Goal: Check status: Check status

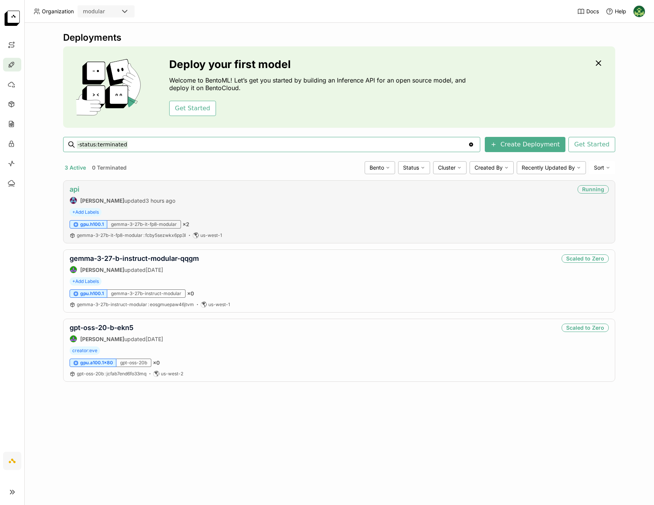
click at [75, 191] on link "api" at bounding box center [75, 189] width 10 height 8
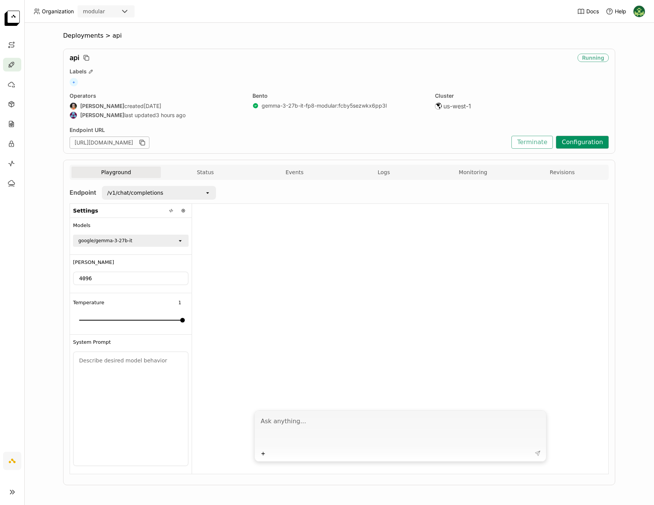
click at [578, 148] on button "Configuration" at bounding box center [582, 142] width 53 height 13
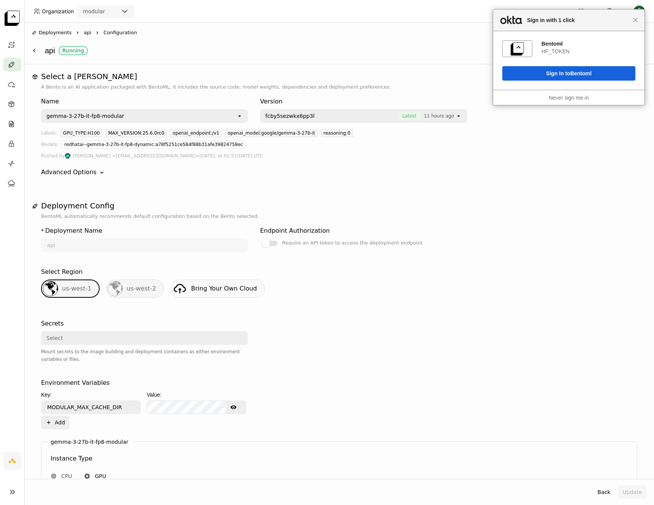
click at [639, 20] on div "Close Sign in with 1 click" at bounding box center [568, 21] width 151 height 22
click at [637, 21] on span "Close" at bounding box center [636, 20] width 6 height 6
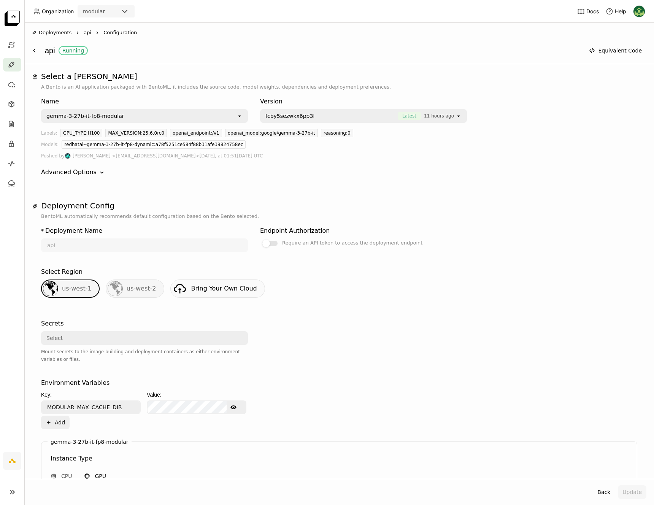
click at [91, 174] on div "Advanced Options" at bounding box center [69, 172] width 56 height 9
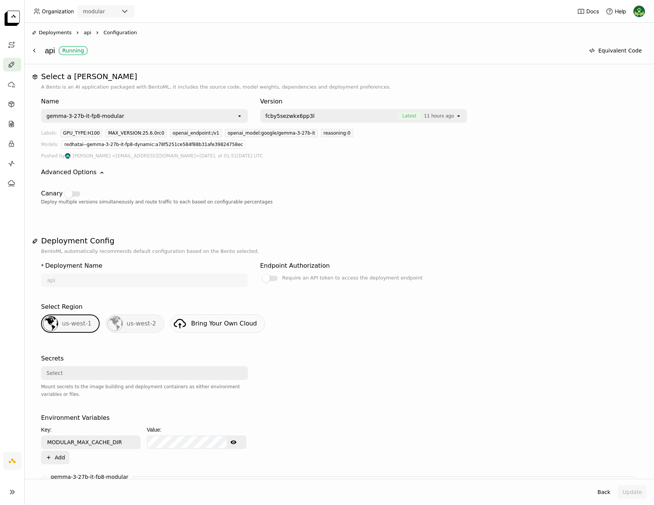
scroll to position [273, 0]
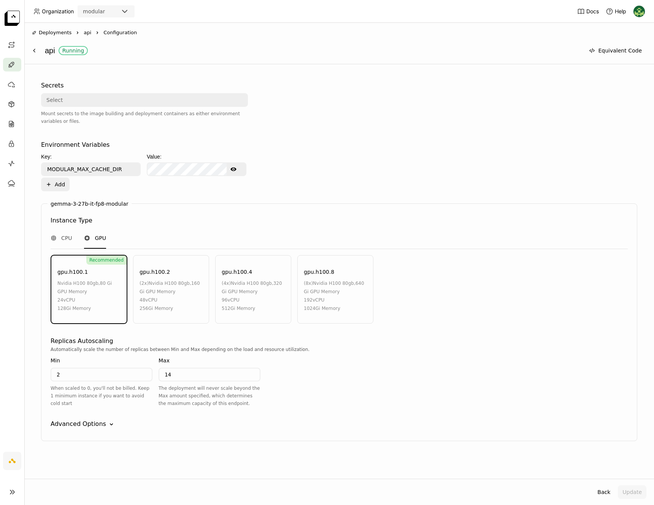
click at [100, 425] on div "Advanced Options" at bounding box center [79, 423] width 56 height 9
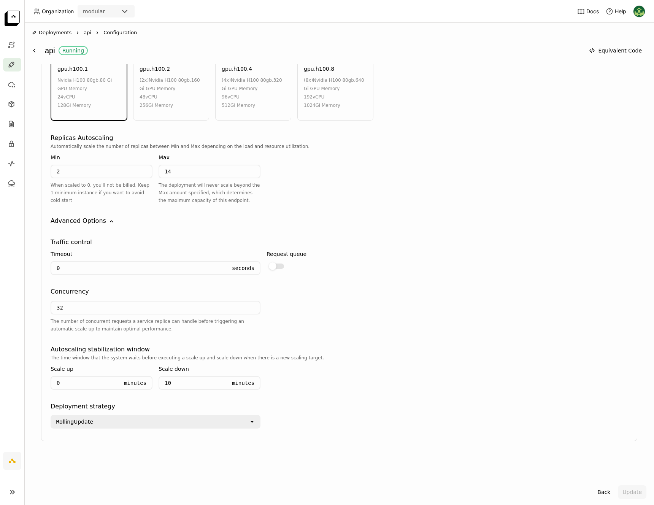
scroll to position [0, 0]
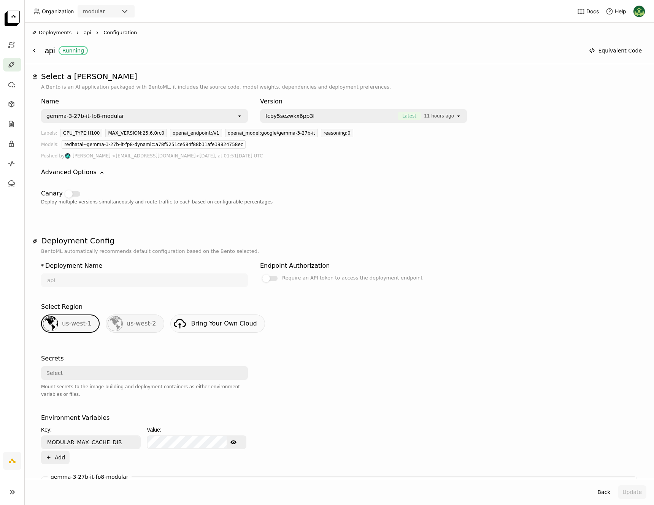
click at [84, 33] on span "api" at bounding box center [88, 33] width 8 height 8
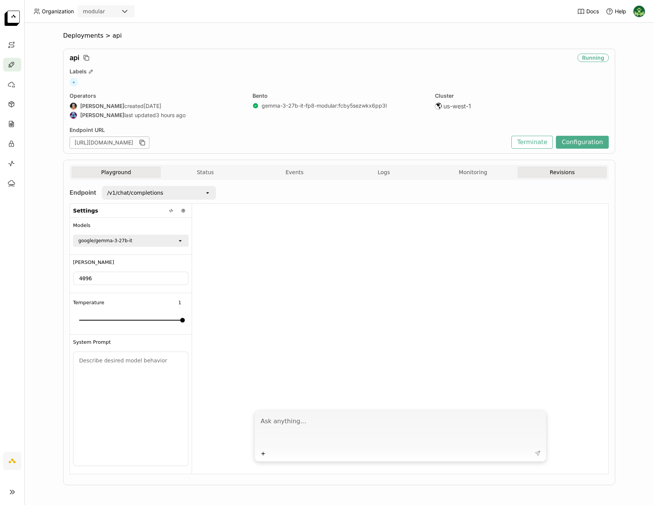
click at [541, 170] on button "Revisions" at bounding box center [561, 172] width 89 height 11
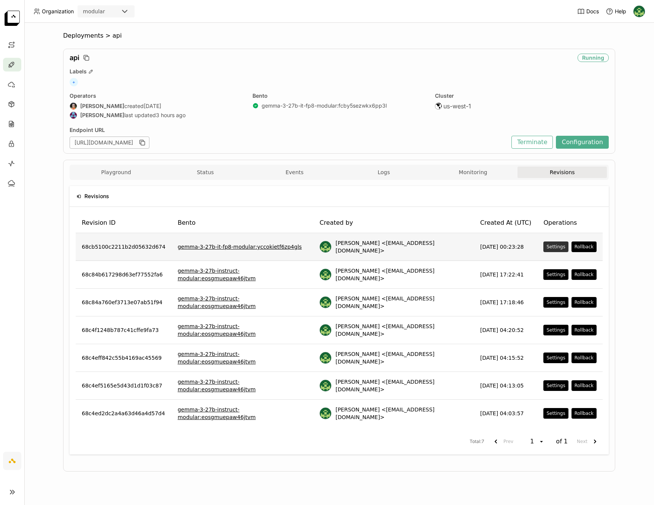
click at [551, 246] on div "Settings" at bounding box center [555, 247] width 19 height 6
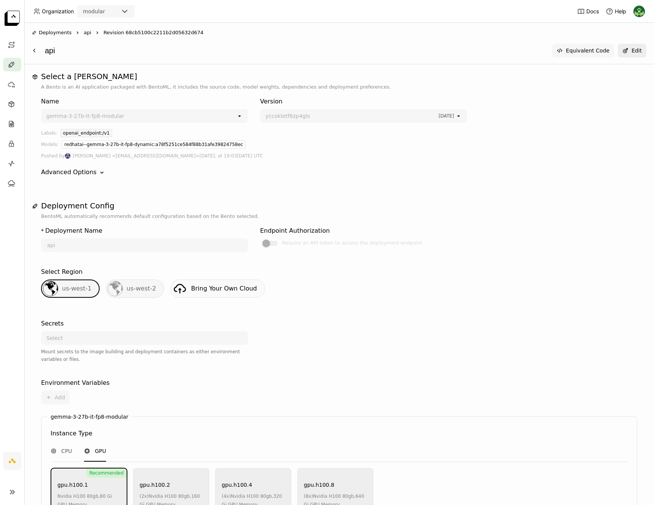
click at [598, 52] on button "Equivalent Code" at bounding box center [583, 51] width 62 height 14
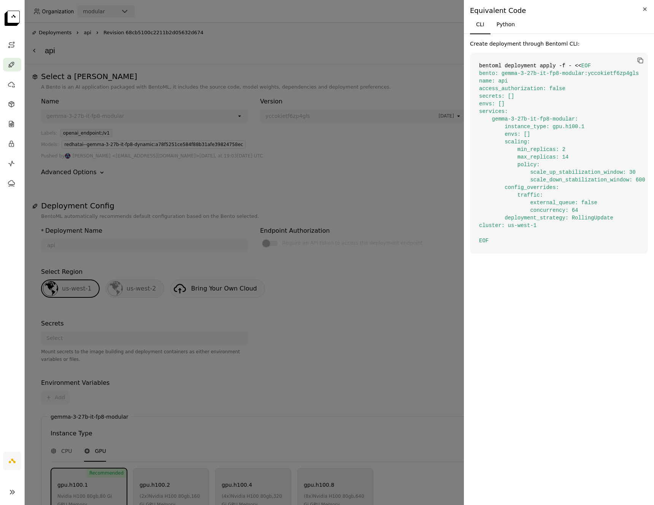
click at [641, 10] on icon "Close" at bounding box center [645, 9] width 8 height 9
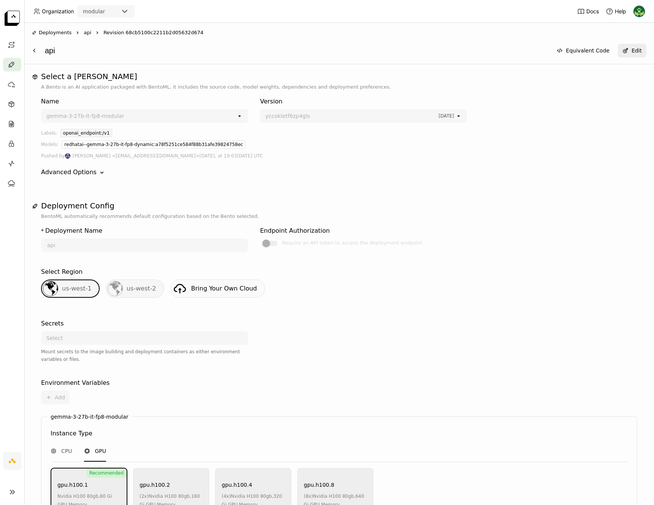
click at [89, 35] on span "api" at bounding box center [88, 33] width 8 height 8
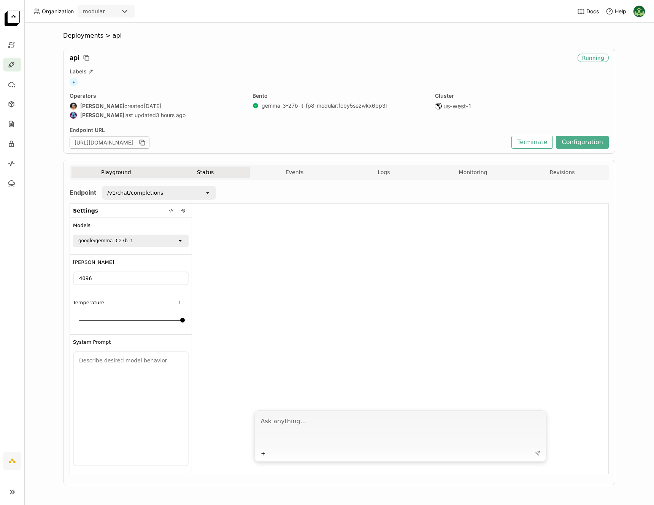
click at [216, 169] on button "Status" at bounding box center [205, 172] width 89 height 11
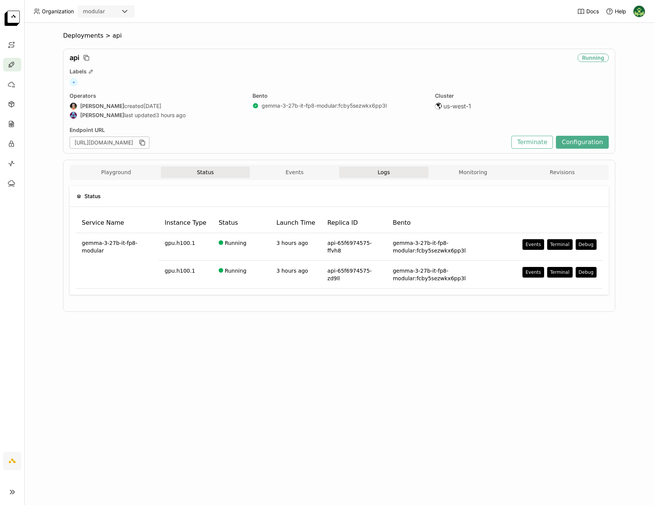
click at [382, 169] on span "Logs" at bounding box center [383, 172] width 12 height 7
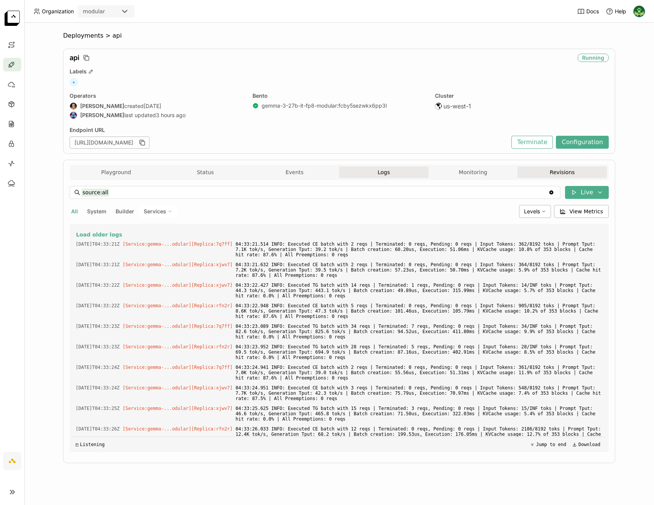
click at [546, 174] on button "Revisions" at bounding box center [561, 172] width 89 height 11
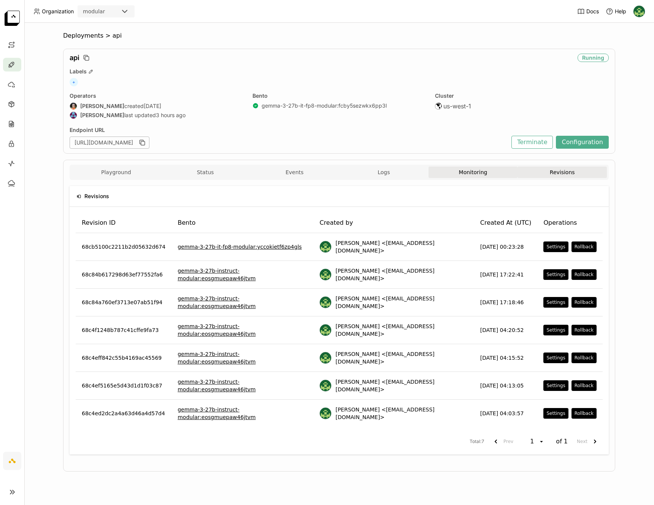
click at [477, 174] on button "Monitoring" at bounding box center [472, 172] width 89 height 11
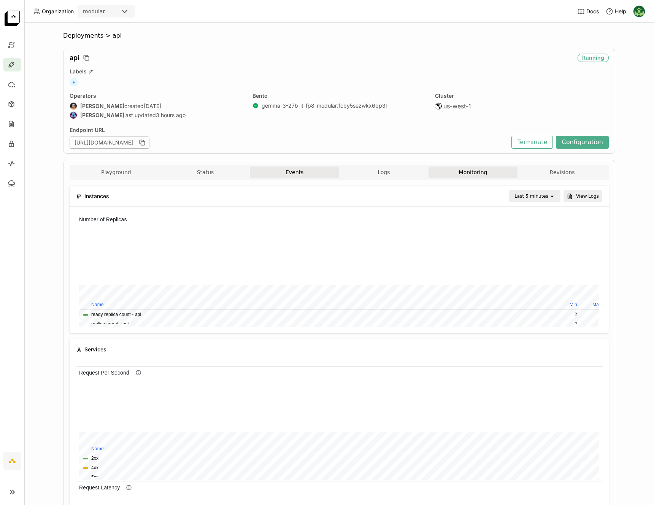
click at [298, 176] on button "Events" at bounding box center [294, 172] width 89 height 11
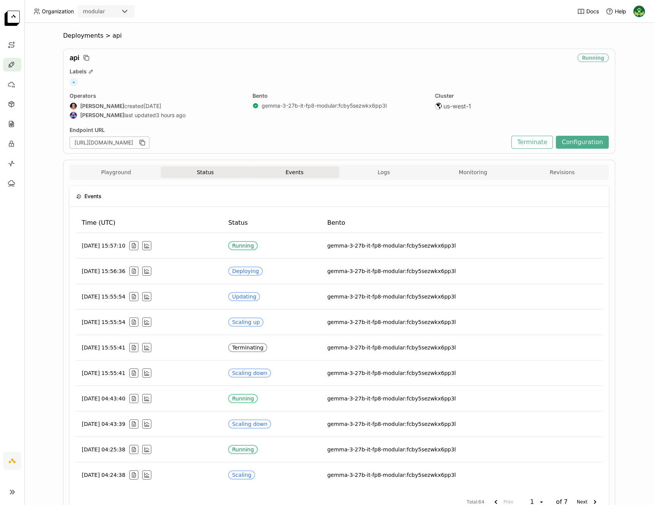
click at [214, 171] on button "Status" at bounding box center [205, 172] width 89 height 11
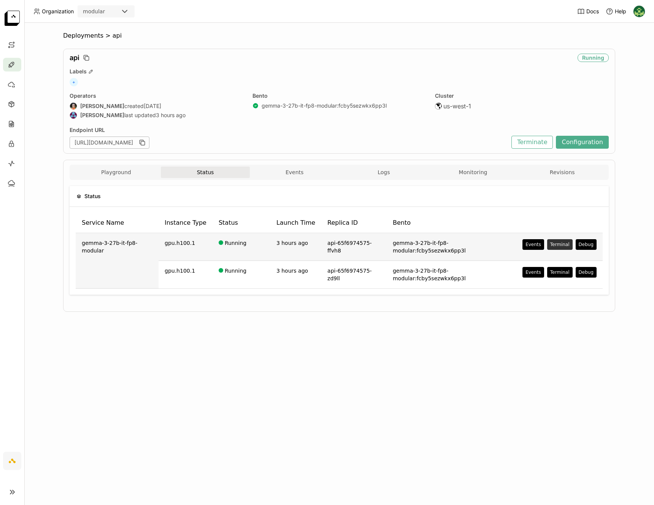
click at [556, 246] on button "Terminal" at bounding box center [559, 244] width 25 height 11
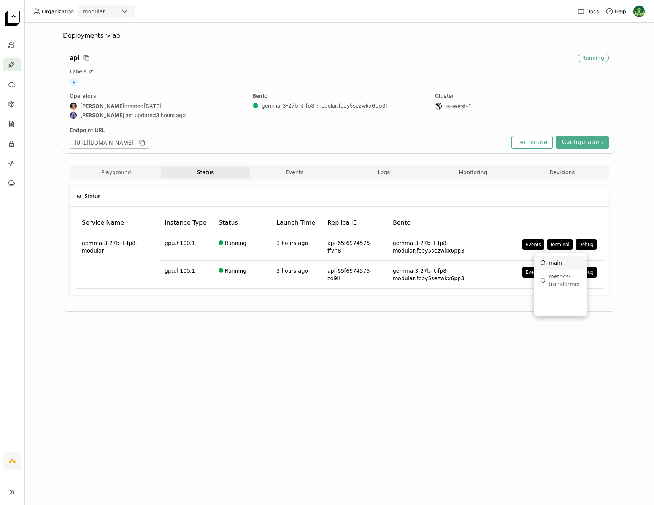
click at [558, 264] on div "main" at bounding box center [560, 263] width 40 height 8
click at [557, 174] on button "Revisions" at bounding box center [561, 172] width 89 height 11
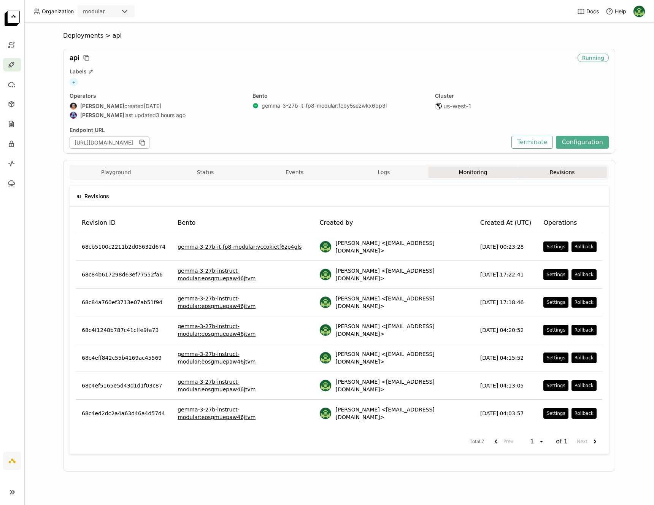
click at [493, 172] on button "Monitoring" at bounding box center [472, 172] width 89 height 11
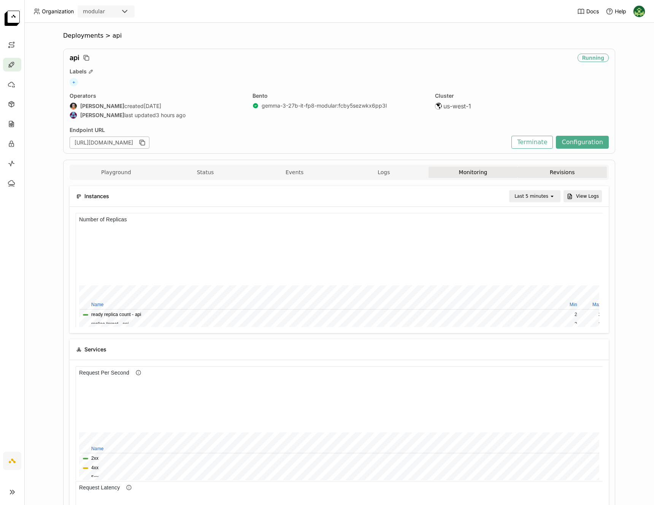
click at [576, 173] on button "Revisions" at bounding box center [561, 172] width 89 height 11
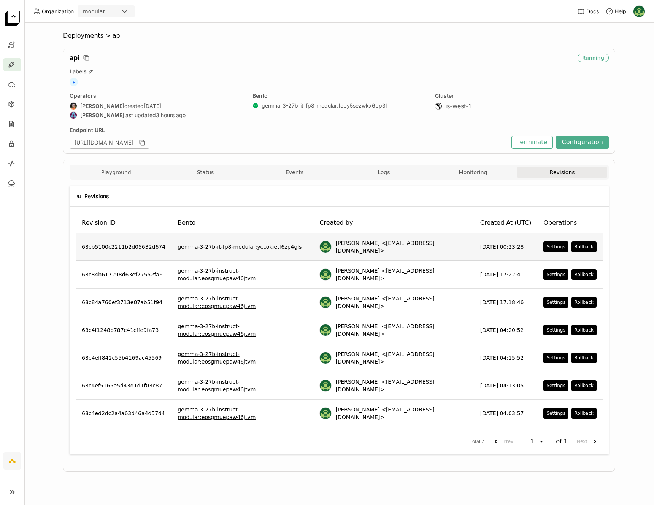
click at [279, 244] on link "gemma-3-27b-it-fp8-modular : yccokietf6zp4gls" at bounding box center [240, 247] width 124 height 8
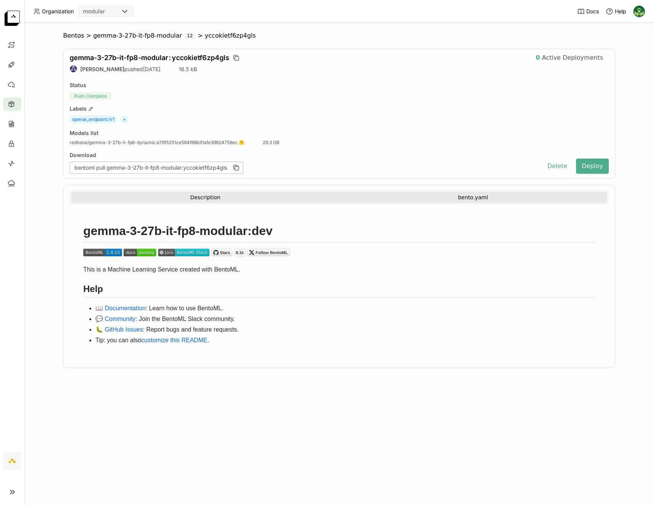
click at [439, 197] on button "bento.yaml" at bounding box center [473, 197] width 268 height 11
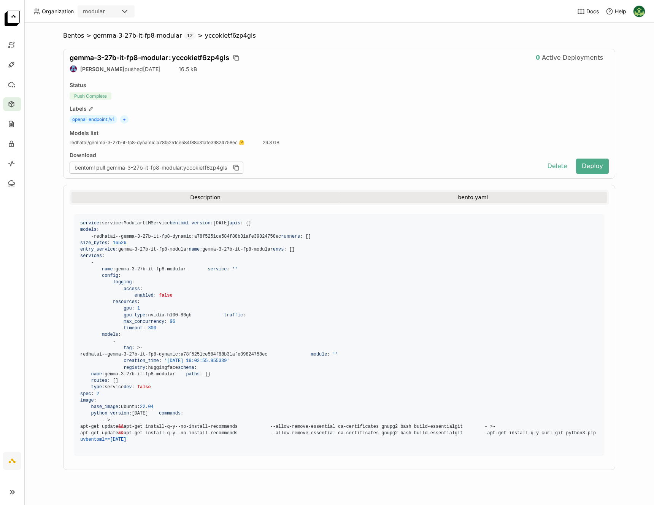
click at [224, 200] on button "Description" at bounding box center [205, 197] width 268 height 11
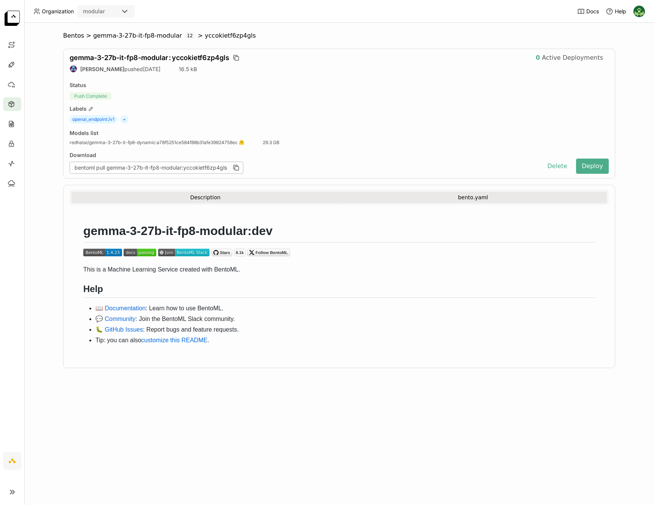
click at [467, 200] on button "bento.yaml" at bounding box center [473, 197] width 268 height 11
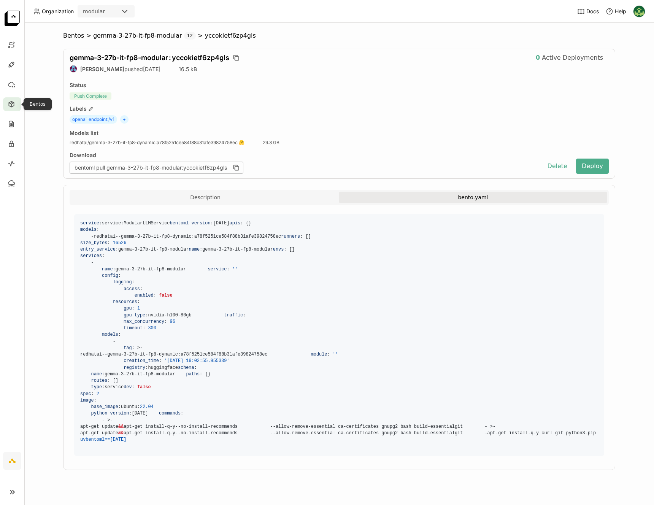
click at [8, 103] on icon at bounding box center [12, 104] width 8 height 8
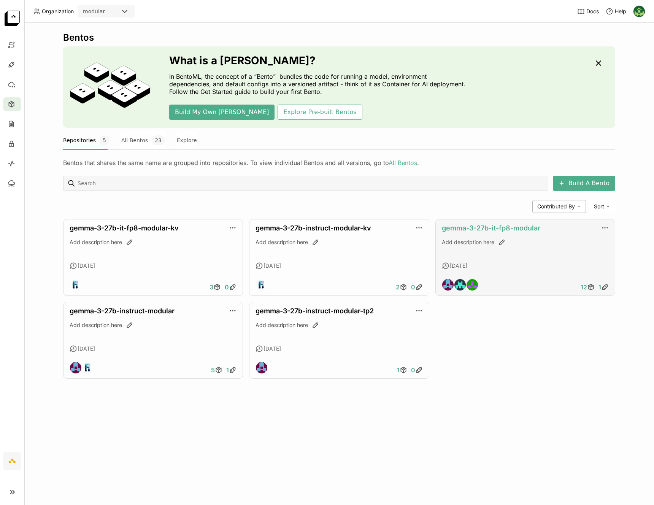
click at [458, 228] on link "gemma-3-27b-it-fp8-modular" at bounding box center [491, 228] width 98 height 8
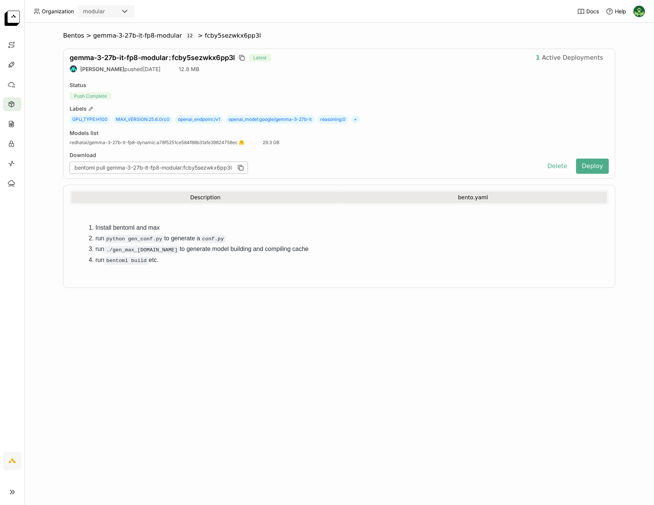
click at [461, 198] on button "bento.yaml" at bounding box center [473, 197] width 268 height 11
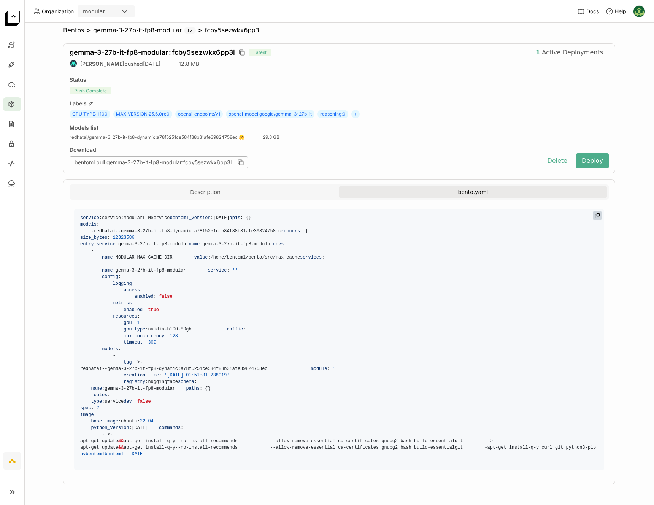
scroll to position [43, 0]
click at [222, 186] on button "Description" at bounding box center [205, 191] width 268 height 11
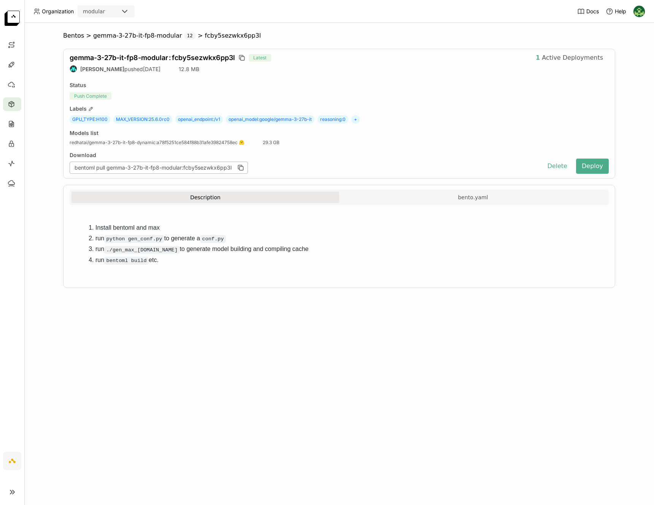
scroll to position [0, 0]
click at [398, 195] on button "bento.yaml" at bounding box center [473, 197] width 268 height 11
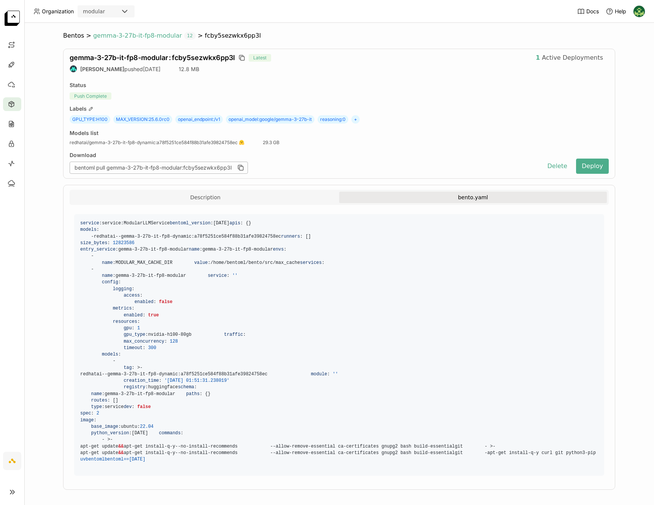
click at [126, 35] on span "gemma-3-27b-it-fp8-modular" at bounding box center [137, 36] width 89 height 8
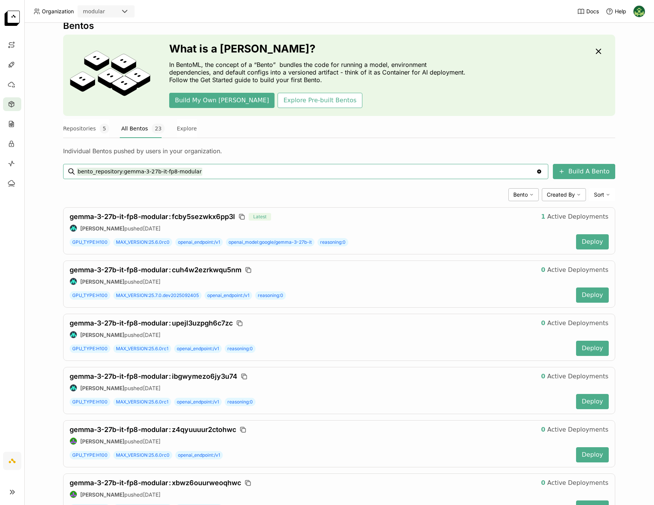
scroll to position [13, 0]
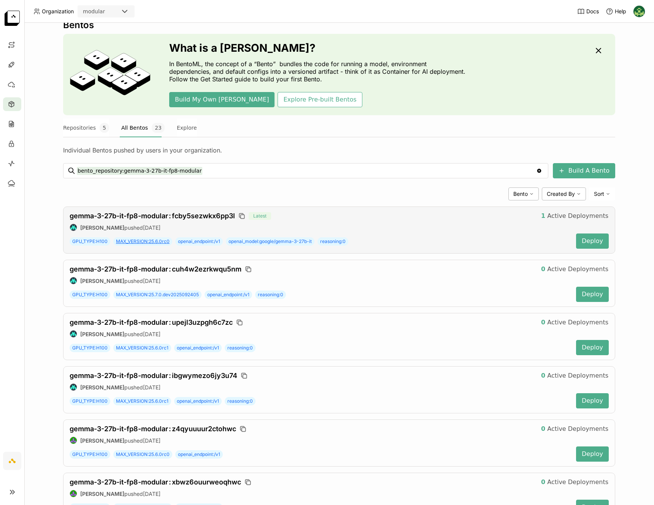
click at [159, 242] on span "MAX_VERSION : 25.6.0rc0" at bounding box center [142, 241] width 59 height 8
type input "bento_repository:[PERSON_NAME]-3-27b-it-fp8-modular label:MAX_VERSION=25.6.0rc0"
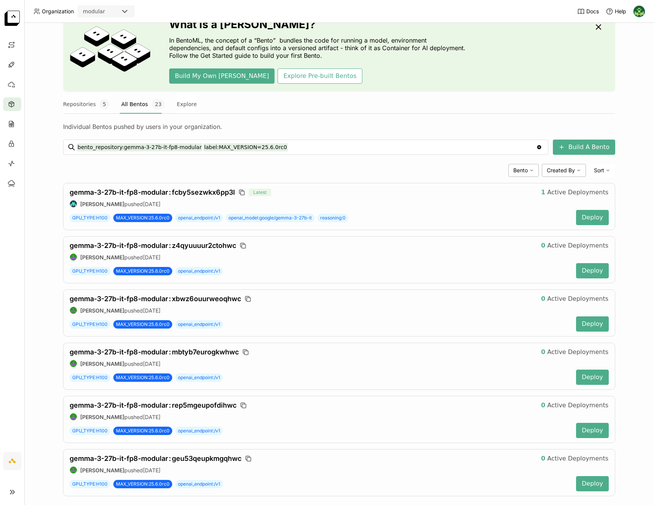
scroll to position [48, 0]
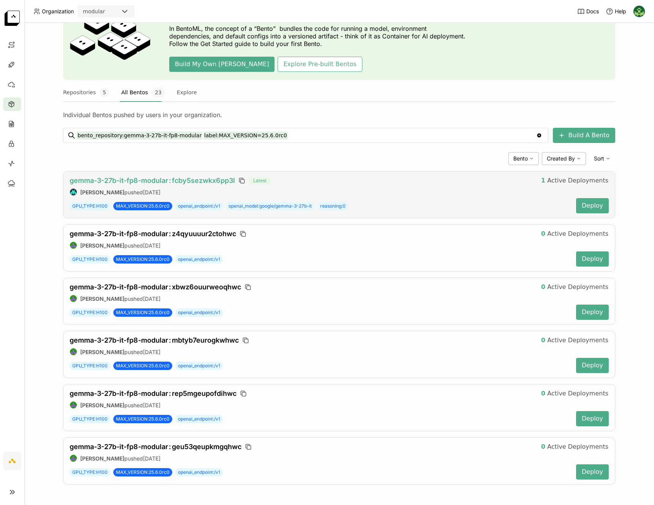
click at [186, 179] on span "gemma-3-27b-it-fp8-modular : fcby5sezwkx6pp3l" at bounding box center [152, 180] width 165 height 8
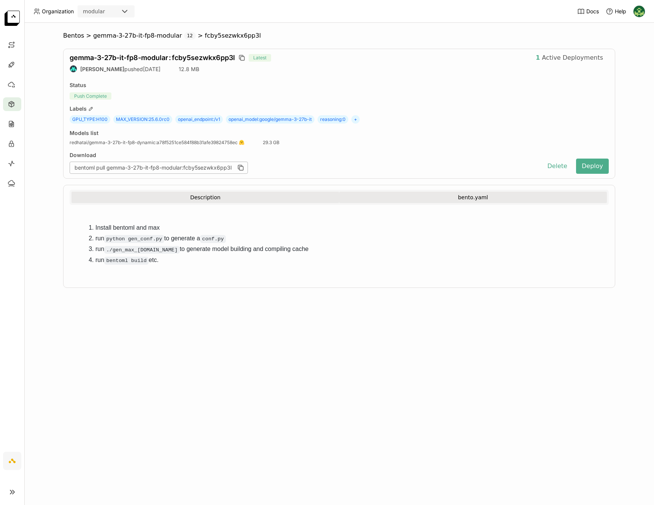
click at [467, 201] on button "bento.yaml" at bounding box center [473, 197] width 268 height 11
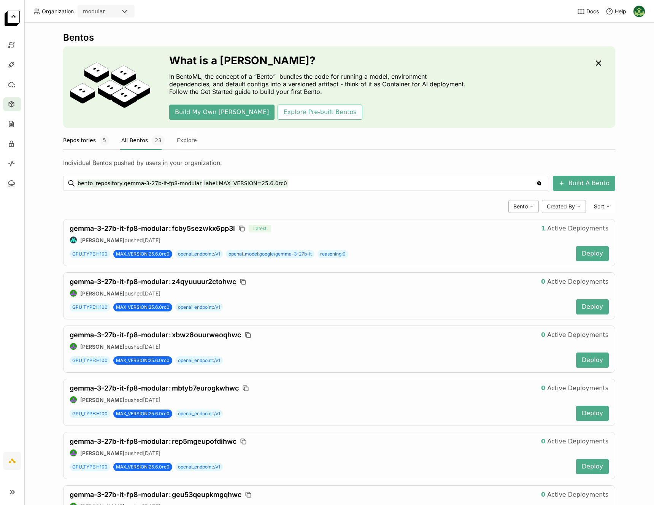
click at [67, 139] on button "Repositories 5" at bounding box center [86, 140] width 46 height 19
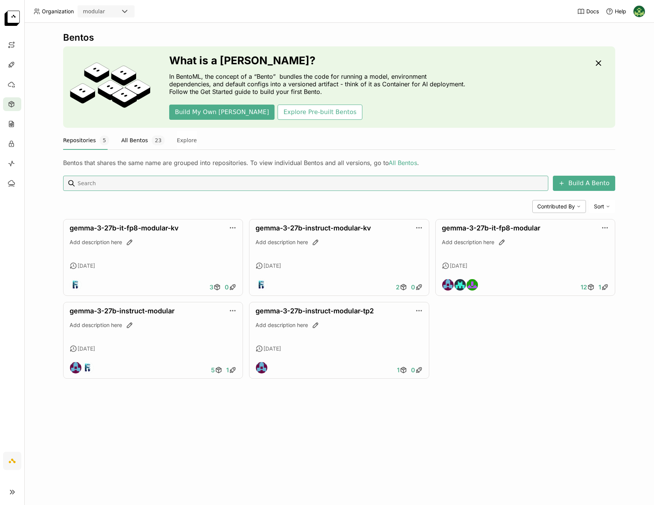
click at [143, 140] on button "All Bentos 23" at bounding box center [142, 140] width 43 height 19
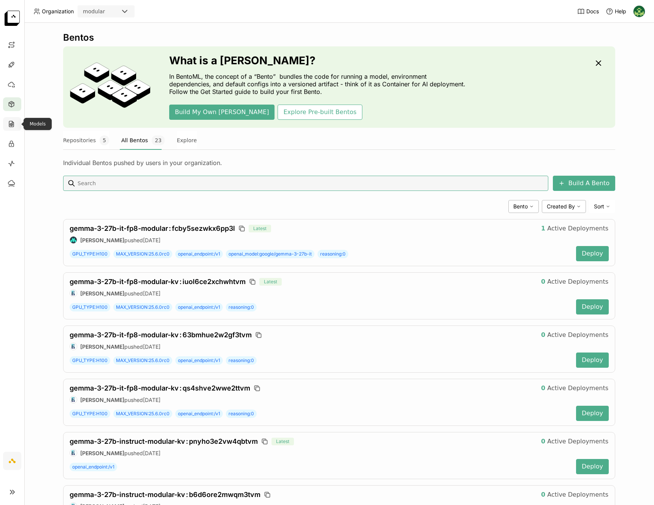
click at [13, 125] on icon at bounding box center [12, 124] width 8 height 8
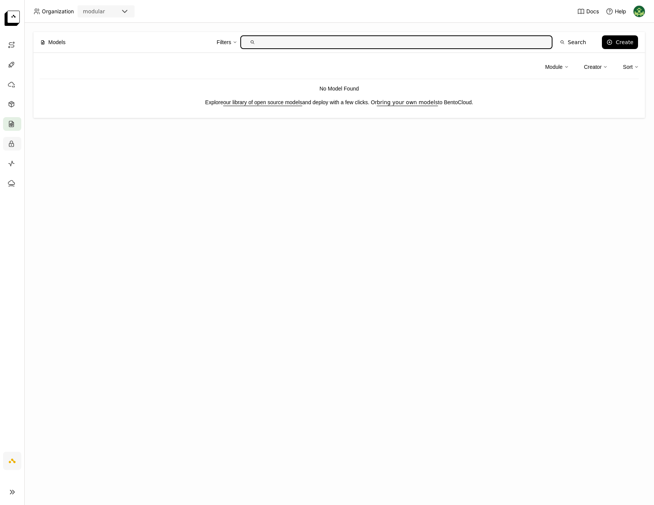
click at [15, 143] on icon at bounding box center [12, 144] width 8 height 8
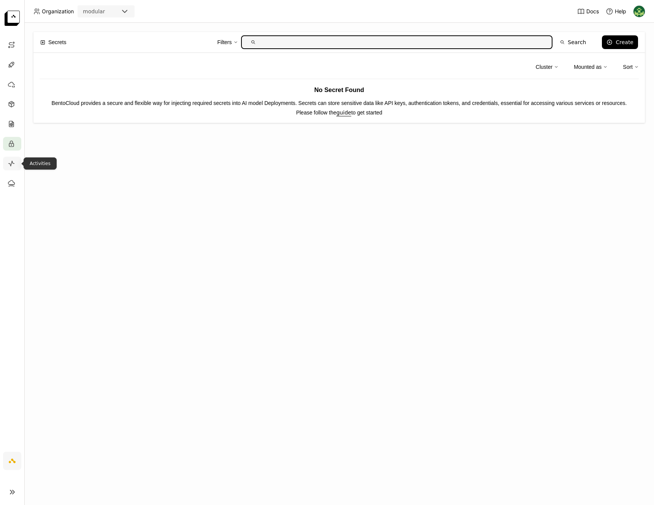
click at [8, 161] on icon at bounding box center [12, 164] width 8 height 8
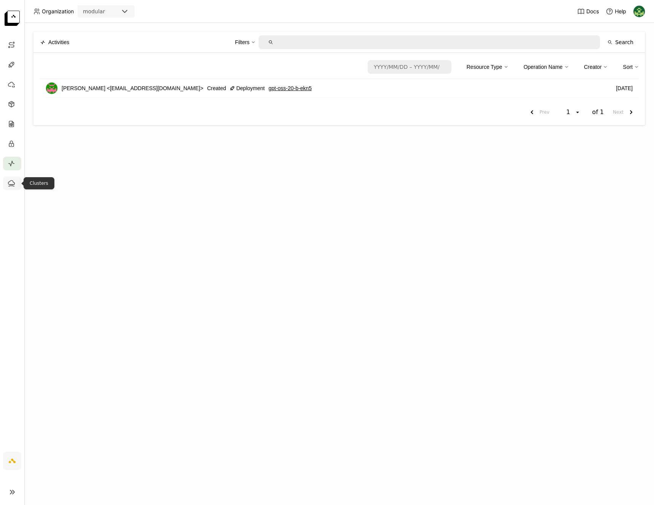
click at [14, 186] on icon at bounding box center [14, 185] width 2 height 2
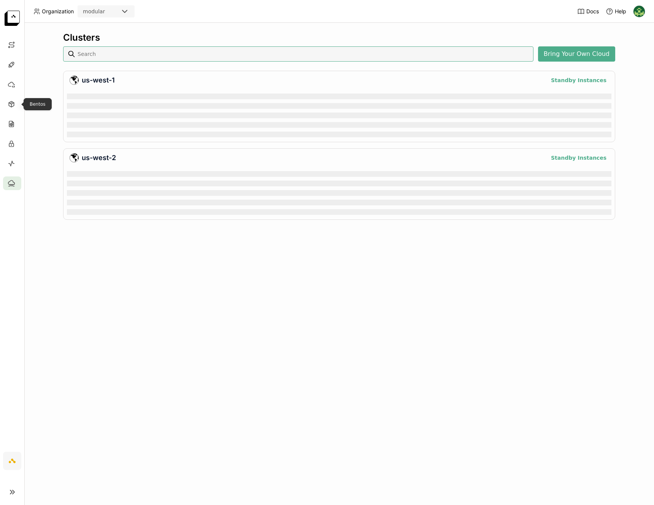
scroll to position [3, 3]
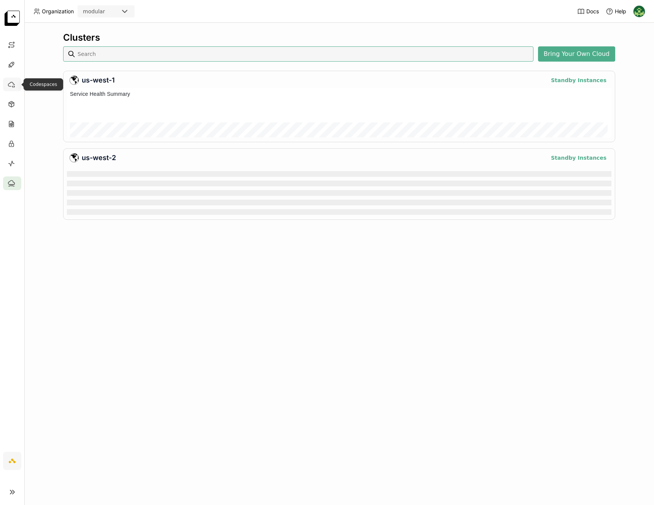
click at [13, 84] on icon at bounding box center [12, 85] width 8 height 8
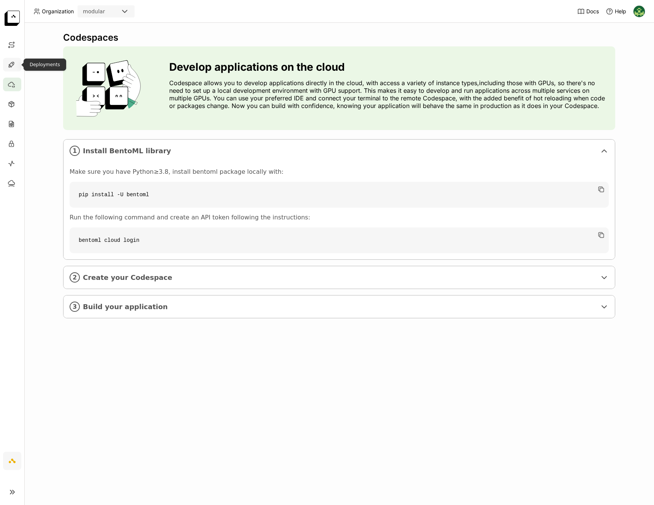
click at [12, 60] on div at bounding box center [12, 65] width 18 height 14
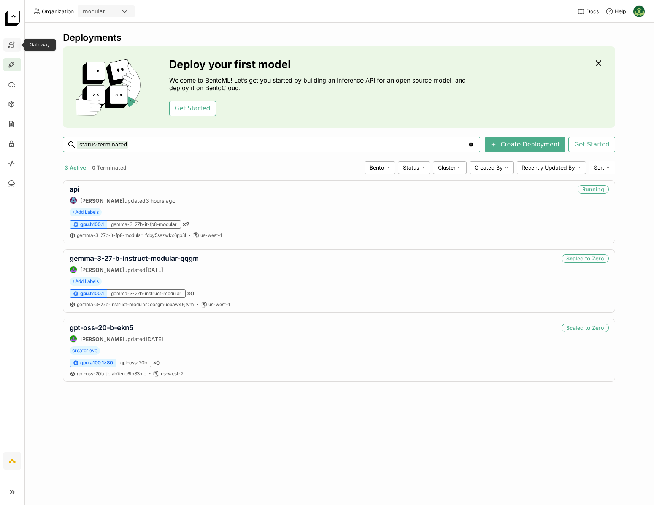
click at [11, 44] on icon at bounding box center [12, 45] width 8 height 8
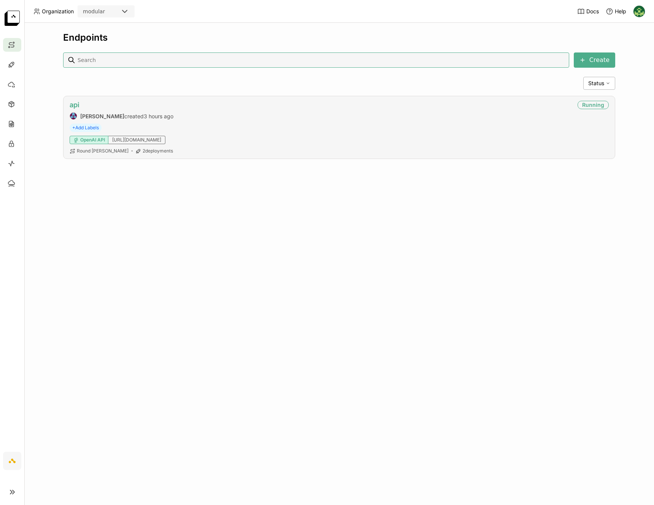
click at [77, 105] on link "api" at bounding box center [75, 105] width 10 height 8
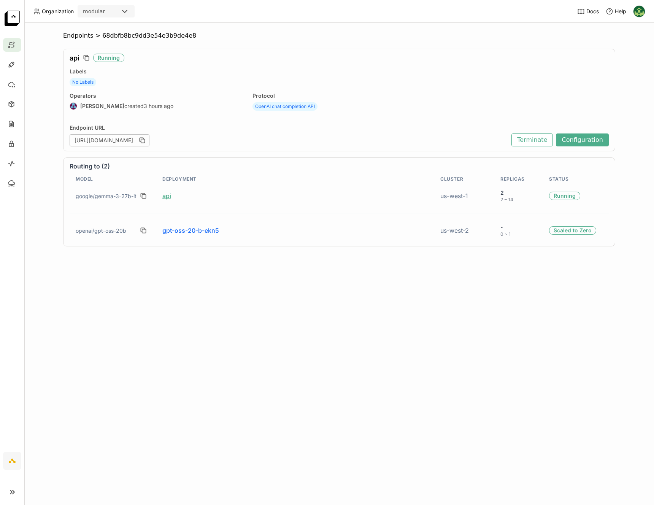
click at [164, 194] on link "api" at bounding box center [166, 196] width 9 height 8
click at [170, 197] on link "api" at bounding box center [166, 196] width 9 height 8
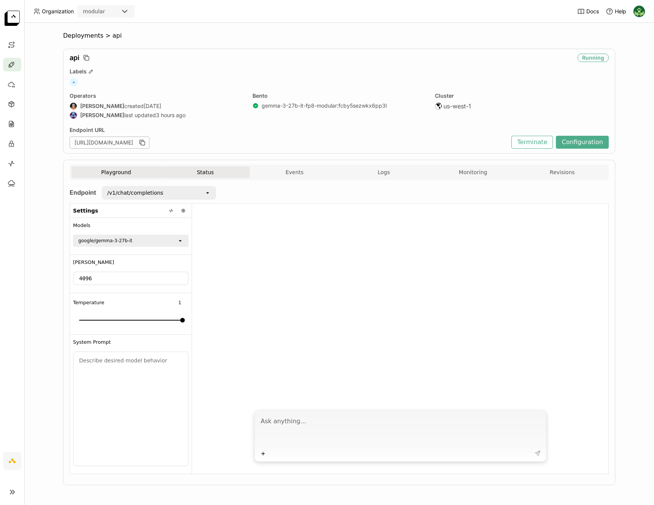
click at [211, 174] on button "Status" at bounding box center [205, 172] width 89 height 11
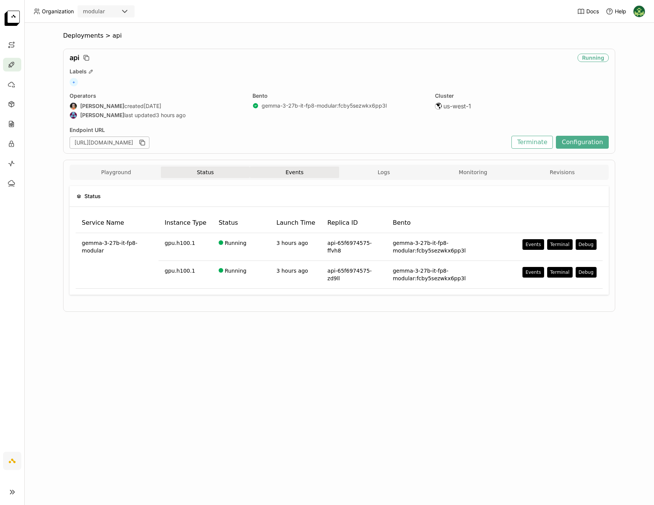
click at [305, 174] on button "Events" at bounding box center [294, 172] width 89 height 11
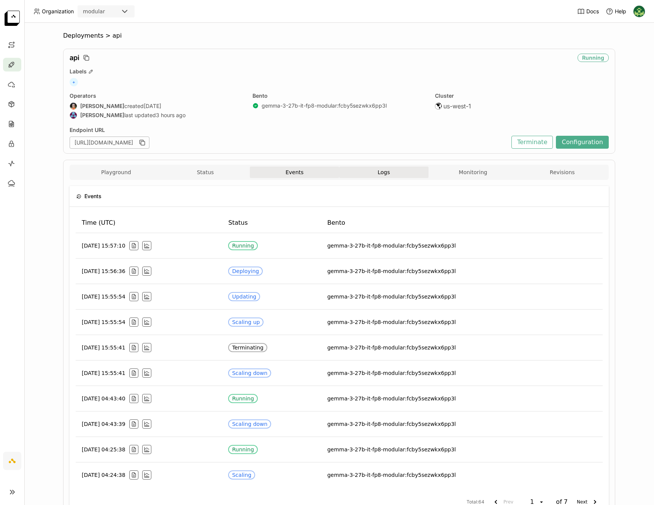
click at [383, 174] on span "Logs" at bounding box center [383, 172] width 12 height 7
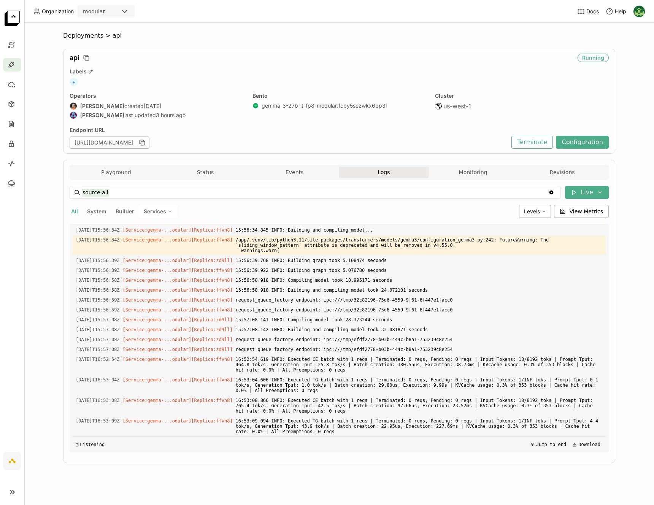
click at [236, 191] on input "source:all" at bounding box center [315, 192] width 466 height 12
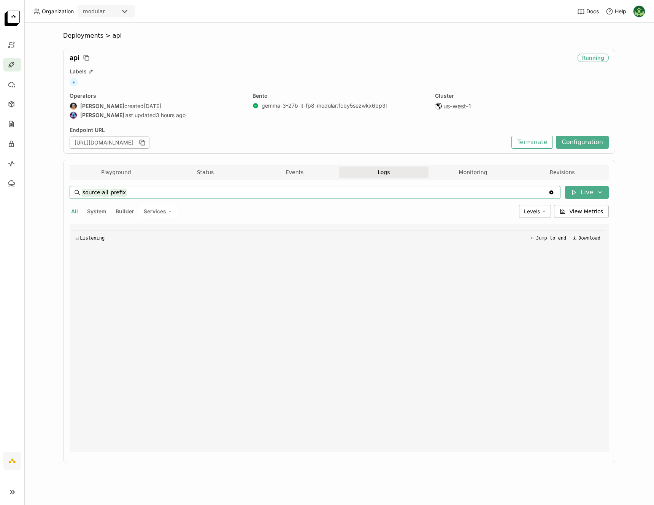
click at [133, 212] on span "Builder" at bounding box center [125, 211] width 19 height 6
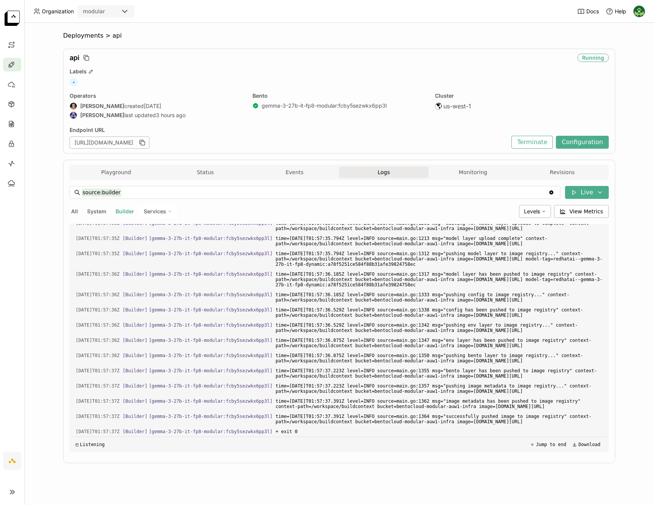
click at [167, 216] on div "Services" at bounding box center [158, 211] width 38 height 13
click at [162, 226] on div "gemma-3-27b-it-fp8-modular" at bounding box center [131, 229] width 82 height 9
type input "source:service service:gemma-3-27b-it-fp8-modular"
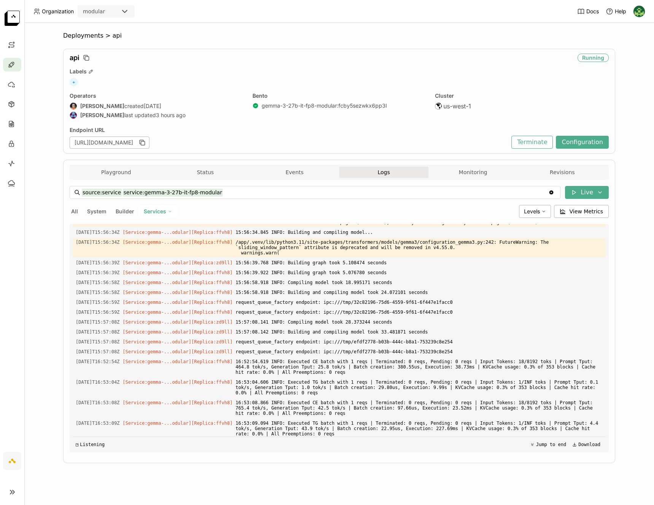
scroll to position [1408, 0]
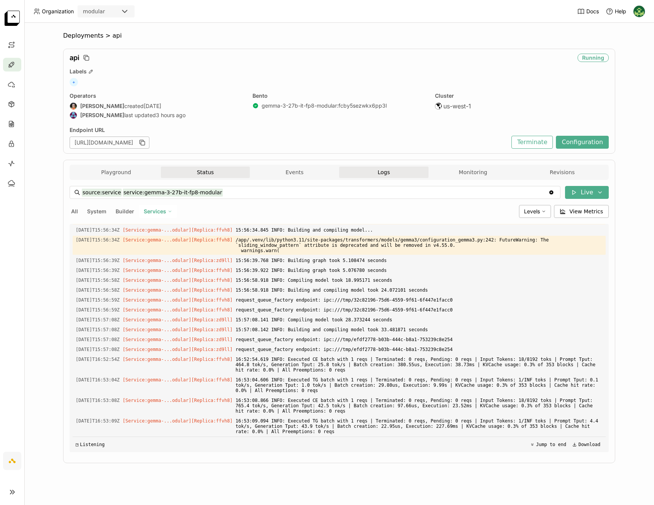
click at [205, 172] on button "Status" at bounding box center [205, 172] width 89 height 11
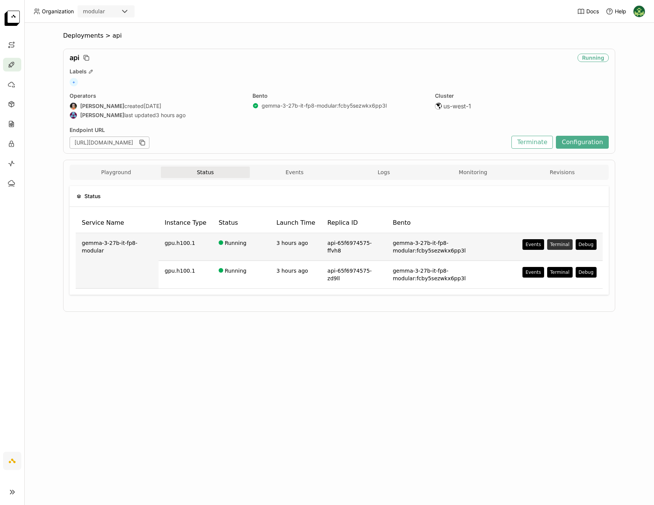
click at [561, 246] on button "Terminal" at bounding box center [559, 244] width 25 height 11
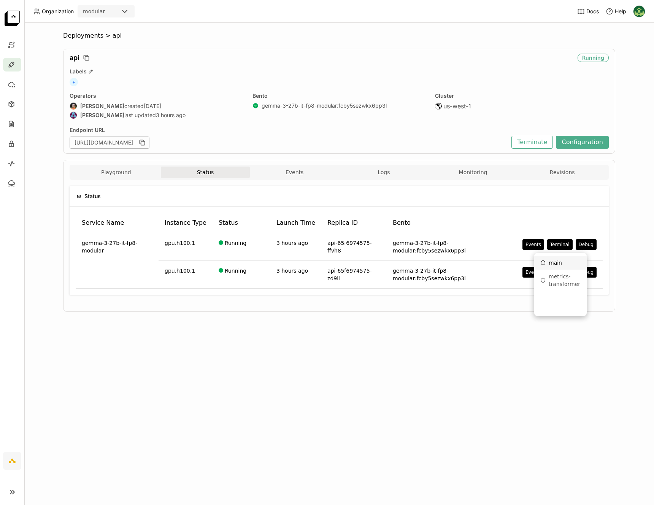
click at [561, 265] on div "main" at bounding box center [560, 263] width 40 height 8
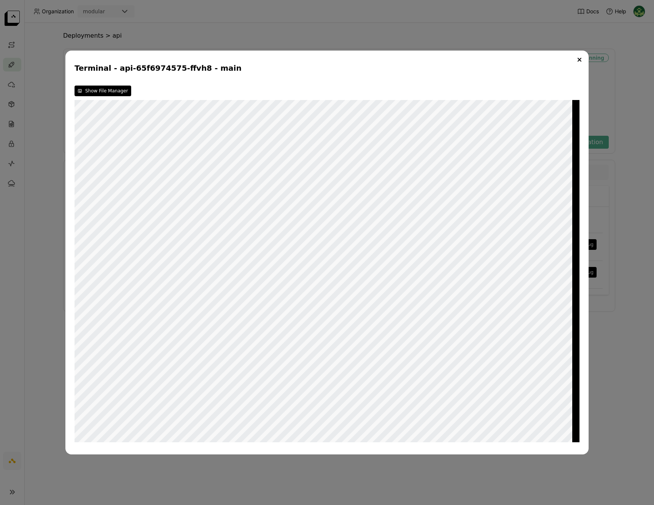
scroll to position [171, 0]
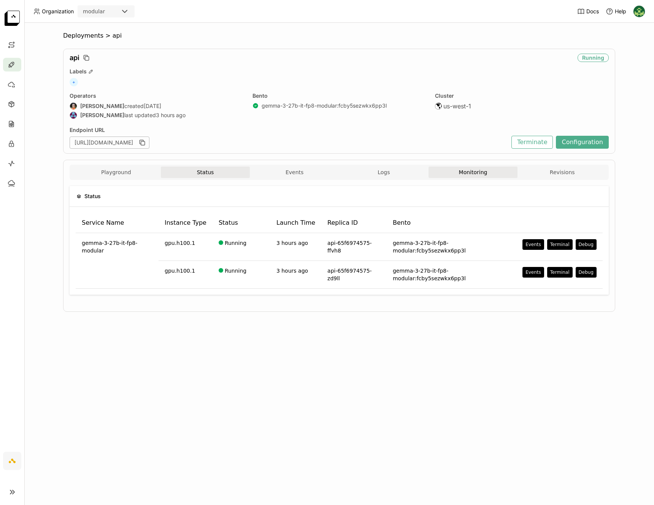
click at [490, 173] on button "Monitoring" at bounding box center [472, 172] width 89 height 11
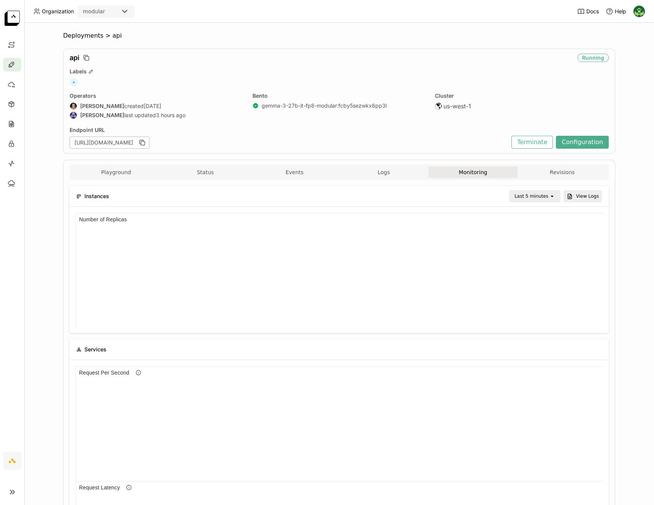
scroll to position [6, 6]
click at [404, 174] on button "Logs" at bounding box center [383, 172] width 89 height 11
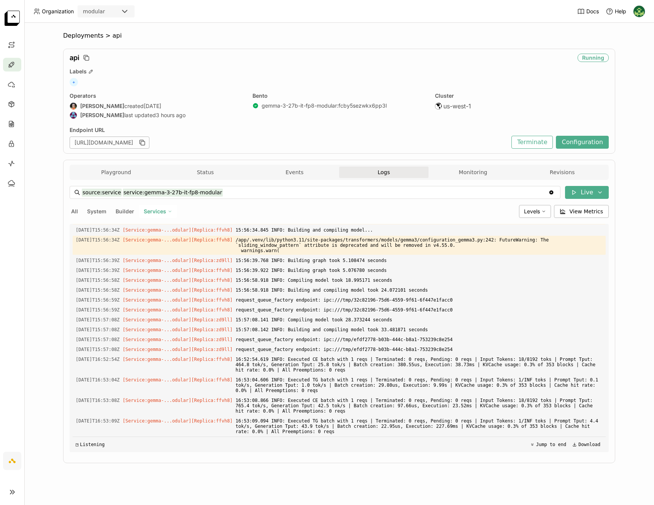
click at [131, 211] on span "Builder" at bounding box center [125, 211] width 19 height 6
type input "source:builder"
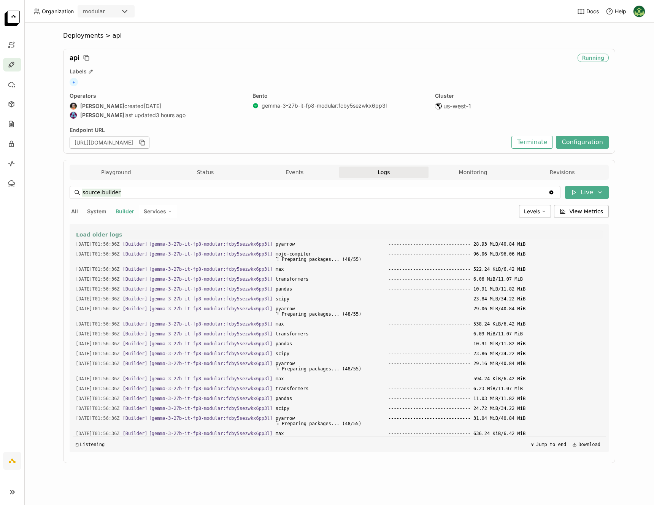
click at [100, 230] on button "Load older logs" at bounding box center [339, 234] width 527 height 9
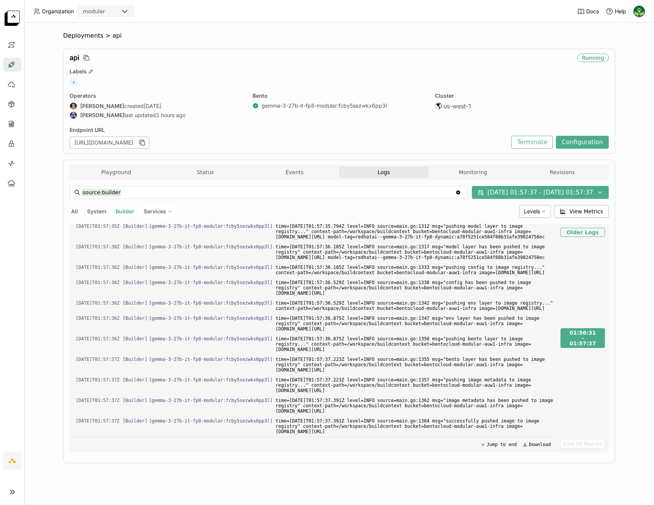
click at [570, 235] on button "Older Logs" at bounding box center [582, 232] width 44 height 9
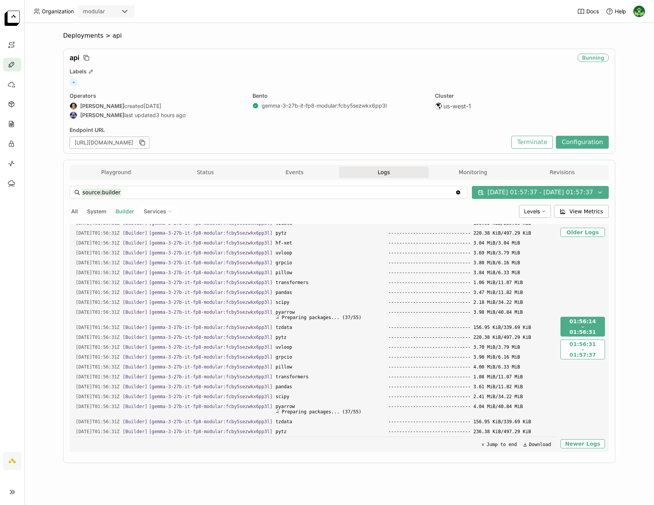
scroll to position [12584, 0]
click at [595, 232] on button "Older Logs" at bounding box center [582, 232] width 44 height 9
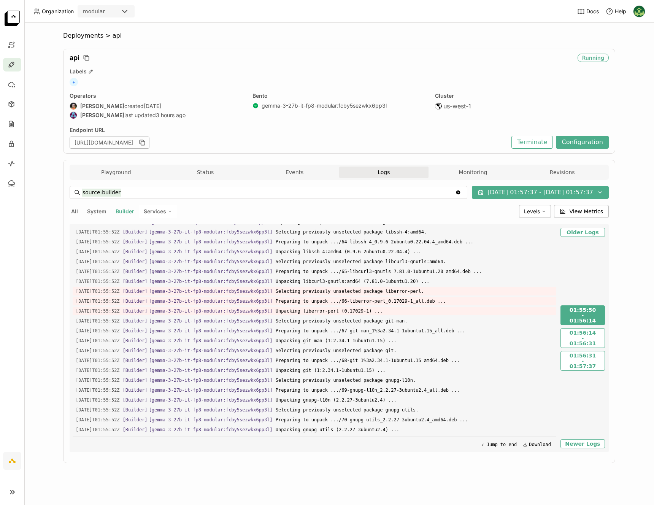
scroll to position [0, 0]
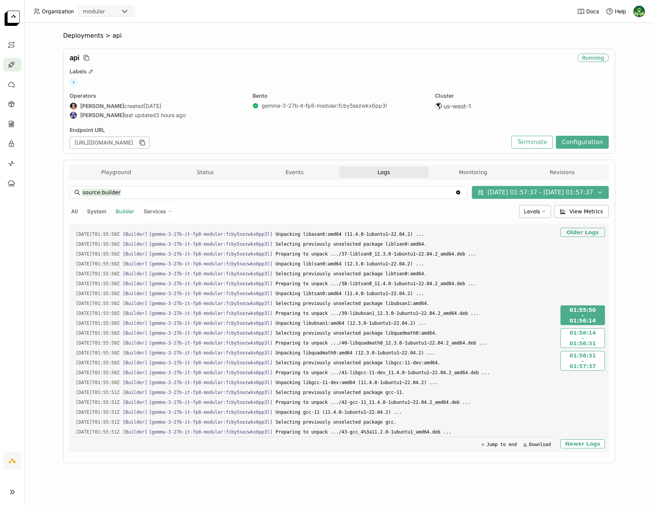
click at [577, 232] on button "Older Logs" at bounding box center [582, 232] width 44 height 9
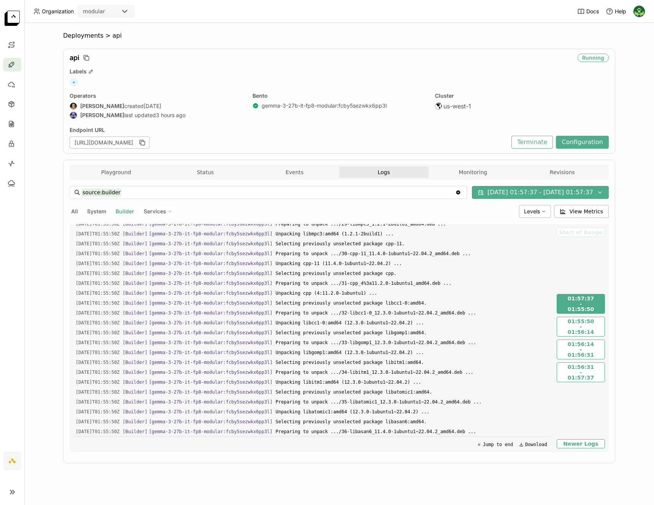
scroll to position [5082, 0]
click at [474, 139] on div "[URL][DOMAIN_NAME]" at bounding box center [289, 142] width 438 height 12
click at [485, 170] on button "Monitoring" at bounding box center [472, 172] width 89 height 11
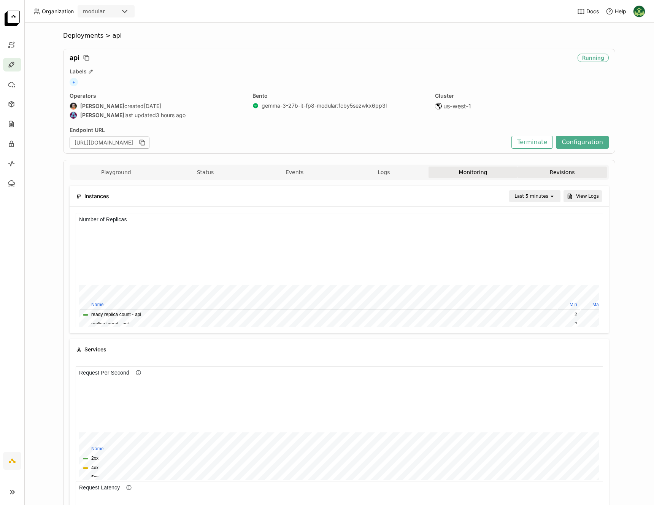
click at [540, 176] on button "Revisions" at bounding box center [561, 172] width 89 height 11
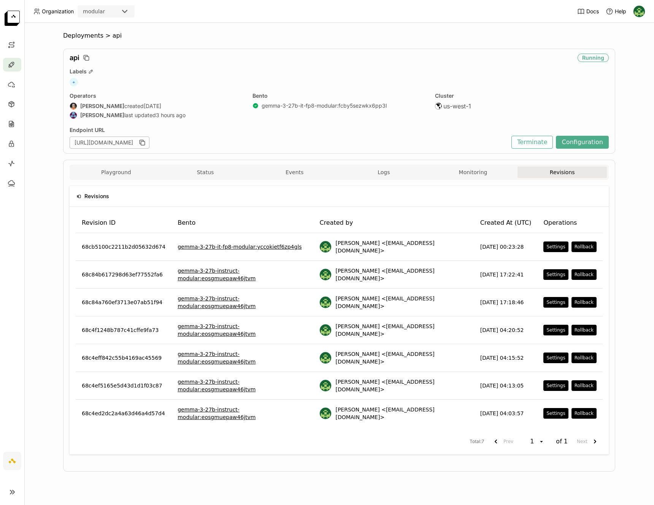
click at [114, 34] on span "api" at bounding box center [117, 36] width 9 height 8
click at [76, 59] on span "api" at bounding box center [75, 58] width 10 height 8
click at [80, 37] on span "Deployments" at bounding box center [83, 36] width 40 height 8
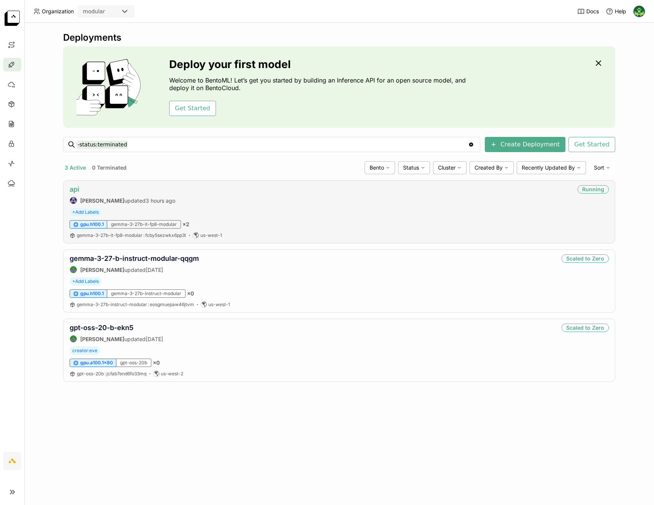
click at [76, 187] on link "api" at bounding box center [75, 189] width 10 height 8
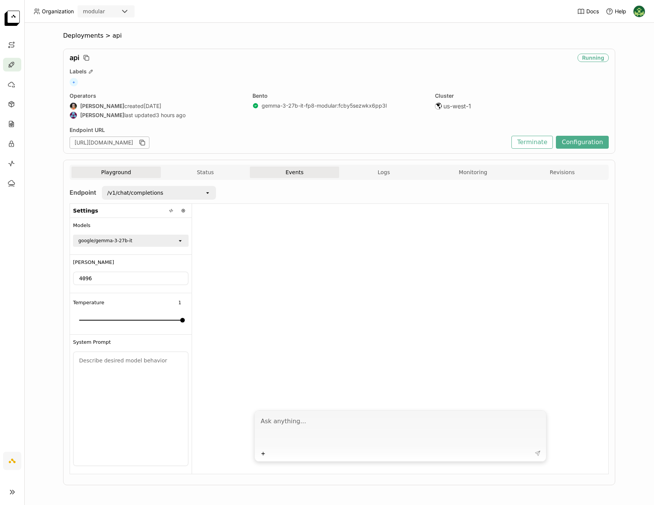
click at [308, 173] on button "Events" at bounding box center [294, 172] width 89 height 11
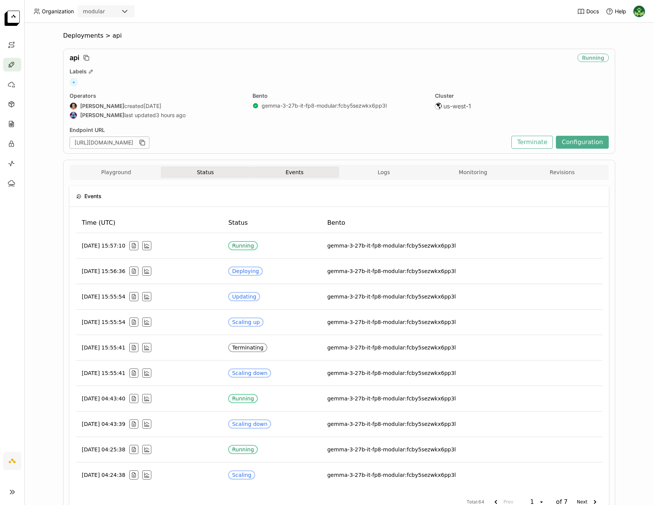
click at [192, 176] on button "Status" at bounding box center [205, 172] width 89 height 11
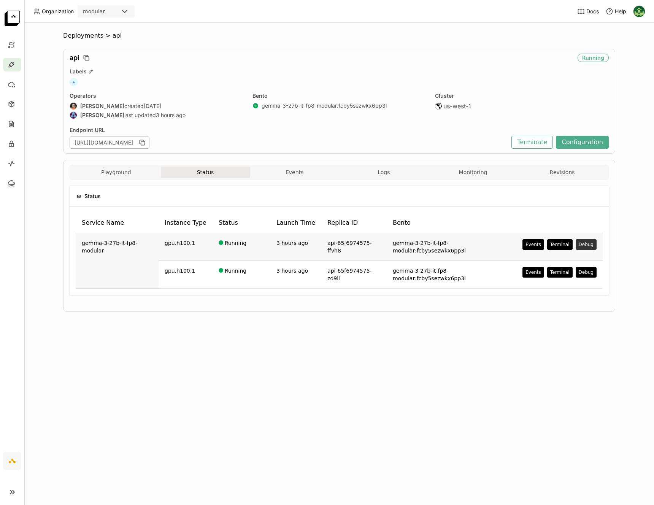
click at [583, 245] on button "Debug" at bounding box center [586, 244] width 21 height 11
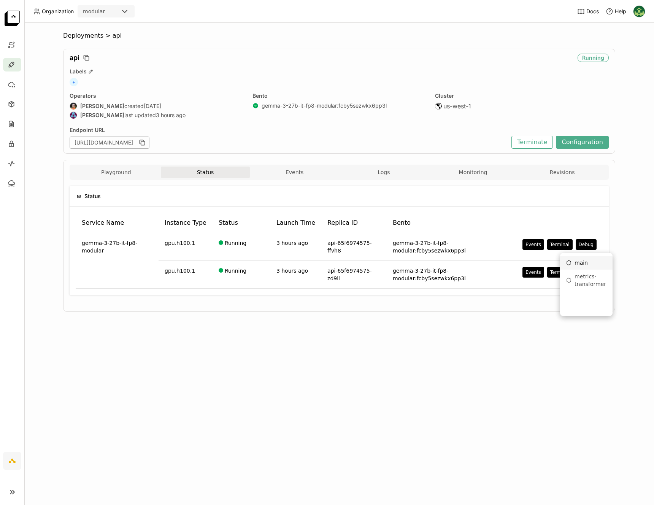
click at [586, 260] on div "main" at bounding box center [586, 263] width 40 height 8
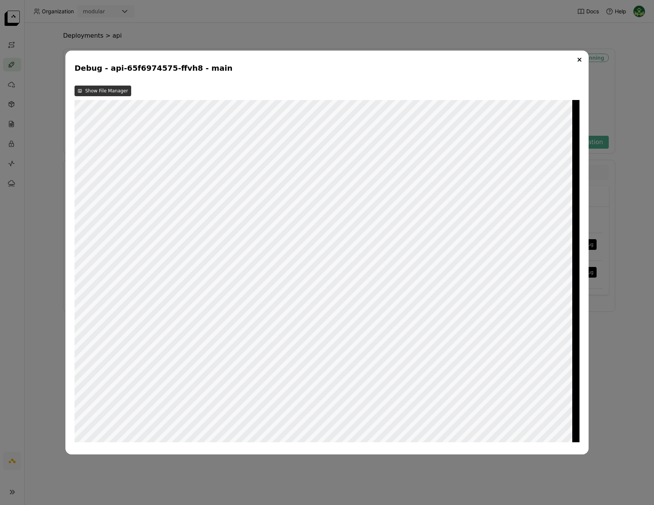
click at [88, 91] on button "Show File Manager" at bounding box center [103, 91] width 57 height 11
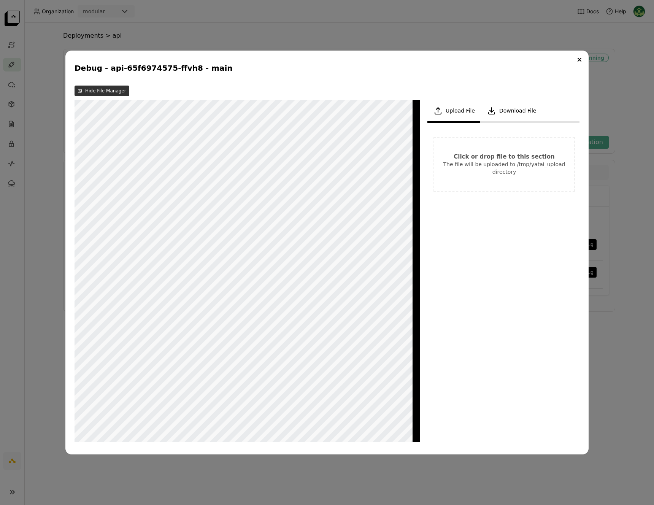
click at [106, 91] on button "Hide File Manager" at bounding box center [102, 91] width 55 height 11
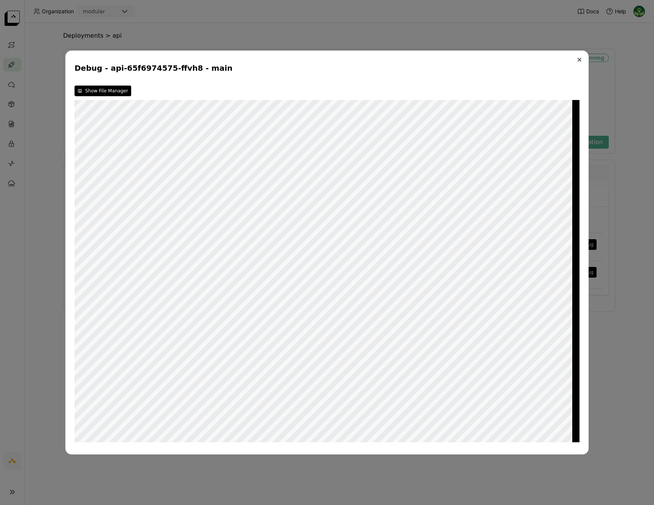
click at [583, 62] on button "Close" at bounding box center [579, 59] width 9 height 9
